Goal: Navigation & Orientation: Go to known website

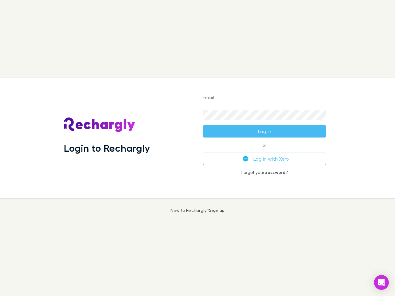
click at [198, 148] on div "Login to Rechargly" at bounding box center [128, 138] width 139 height 120
click at [265, 98] on input "Email" at bounding box center [265, 98] width 124 height 10
click at [265, 132] on button "Log in" at bounding box center [265, 131] width 124 height 12
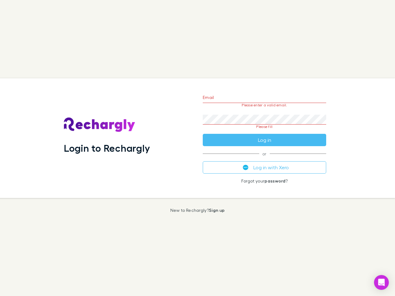
click at [265, 159] on div "Email Please enter a valid email. Password Please fill Log in or Log in with Xe…" at bounding box center [264, 138] width 133 height 120
click at [382, 283] on icon "Open Intercom Messenger" at bounding box center [382, 282] width 6 height 7
